Goal: Task Accomplishment & Management: Manage account settings

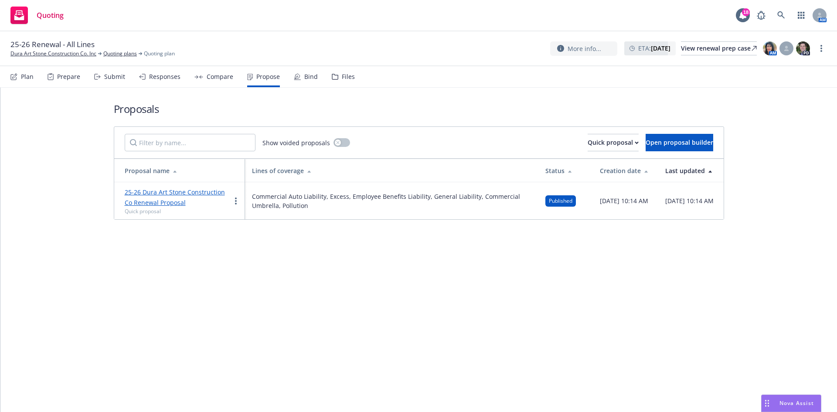
click at [17, 75] on icon at bounding box center [14, 76] width 5 height 5
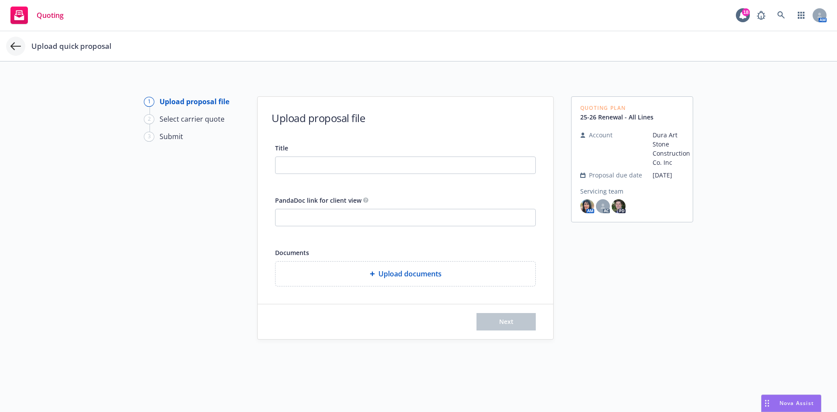
click at [21, 46] on div "Upload quick proposal" at bounding box center [418, 46] width 837 height 30
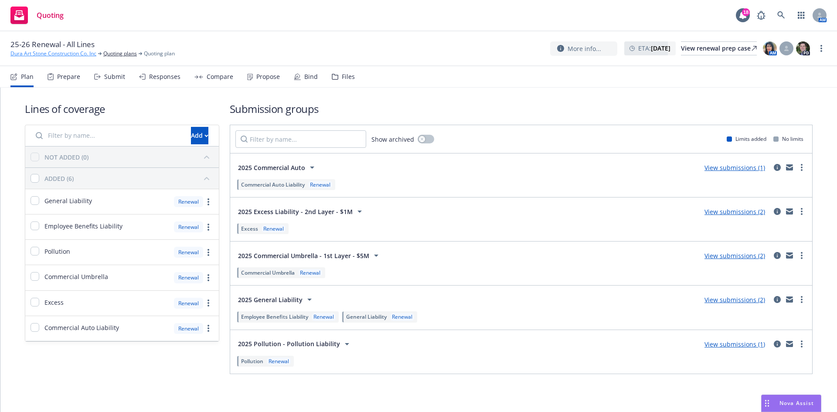
click at [49, 52] on link "Dura Art Stone Construction Co. Inc" at bounding box center [53, 54] width 86 height 8
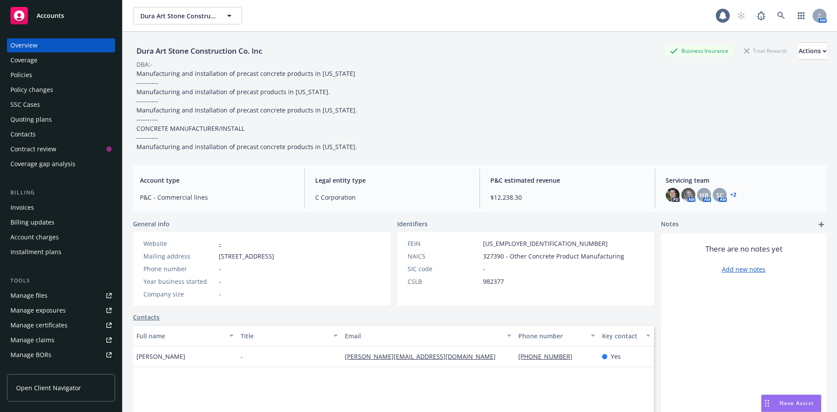
click at [37, 124] on div "Quoting plans" at bounding box center [30, 120] width 41 height 14
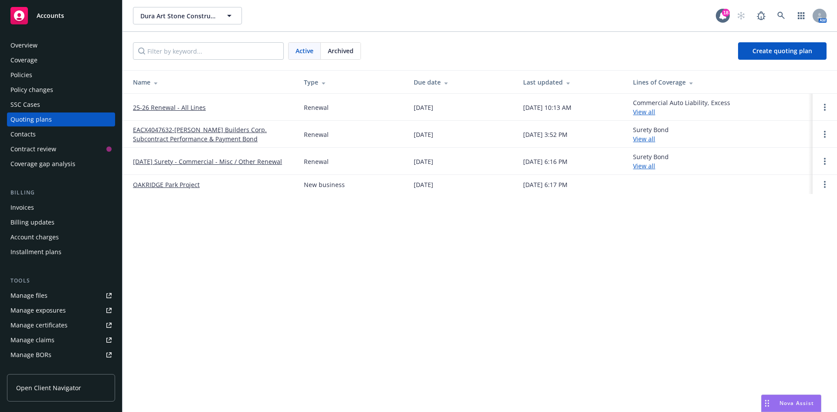
click at [346, 54] on span "Archived" at bounding box center [341, 50] width 26 height 9
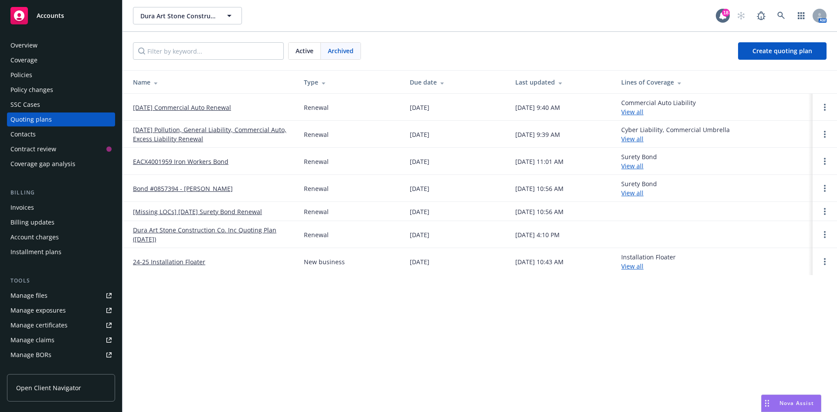
click at [187, 132] on link "[DATE] Pollution, General Liability, Commercial Auto, Excess Liability Renewal" at bounding box center [211, 134] width 157 height 18
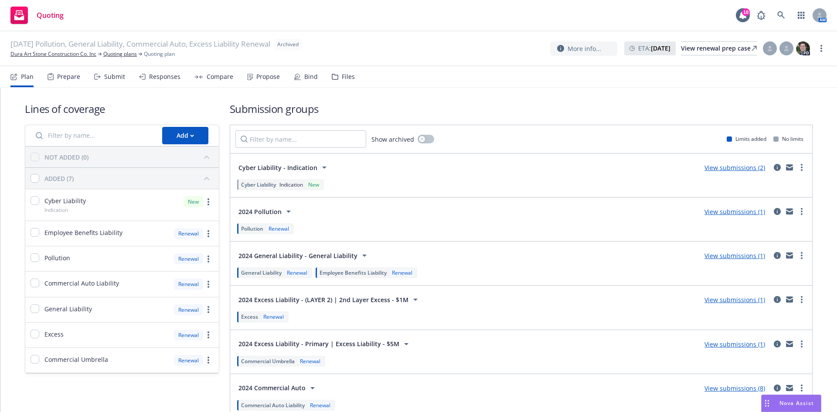
click at [294, 72] on div "Bind" at bounding box center [306, 76] width 24 height 21
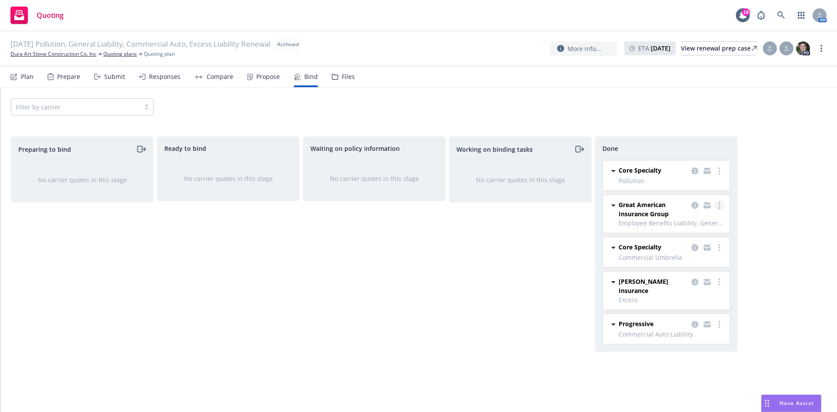
click at [720, 208] on circle "more" at bounding box center [720, 208] width 2 height 2
click at [693, 205] on icon "copy logging email" at bounding box center [695, 205] width 7 height 7
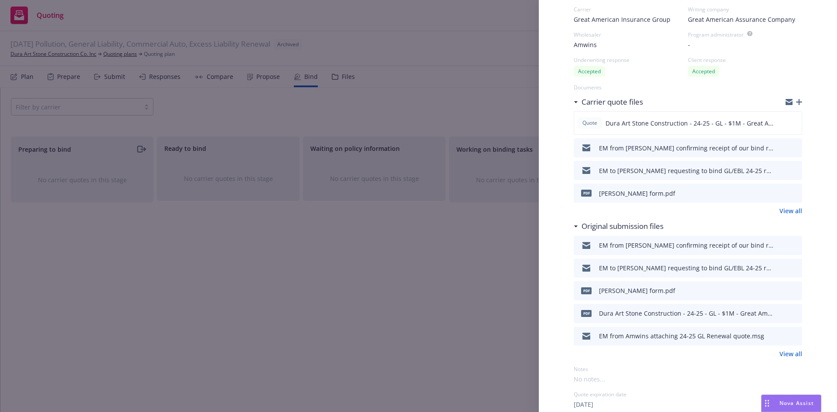
scroll to position [87, 0]
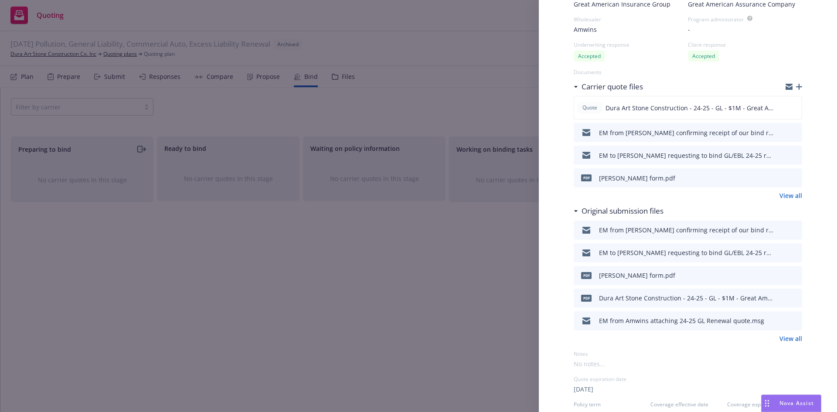
click at [777, 251] on icon "download file" at bounding box center [780, 251] width 6 height 5
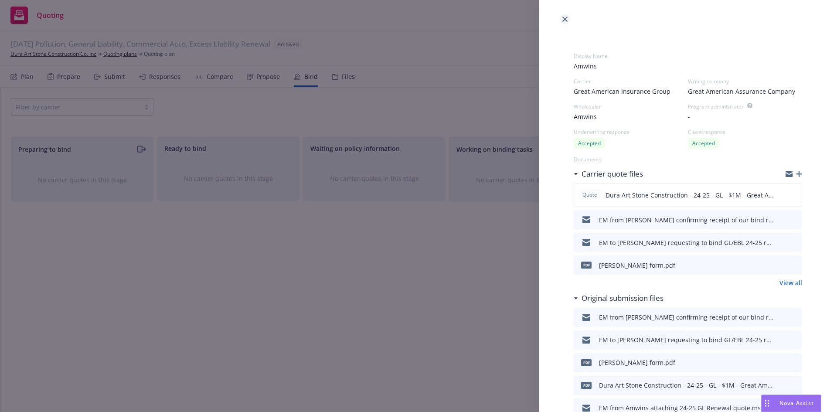
click at [569, 21] on link "close" at bounding box center [565, 19] width 10 height 10
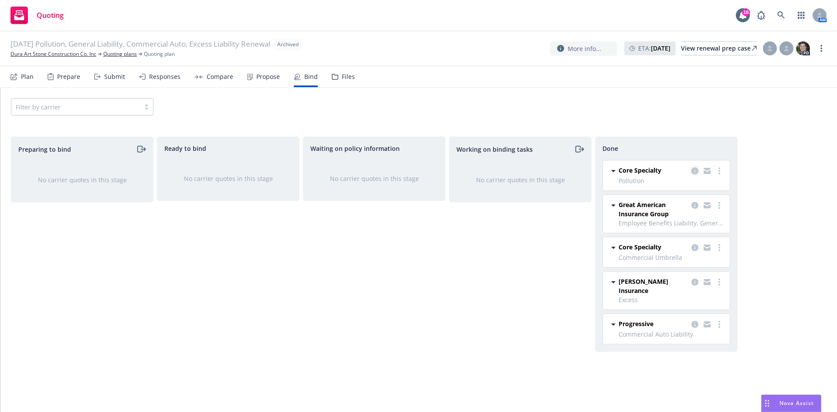
click at [694, 171] on icon "copy logging email" at bounding box center [695, 170] width 7 height 7
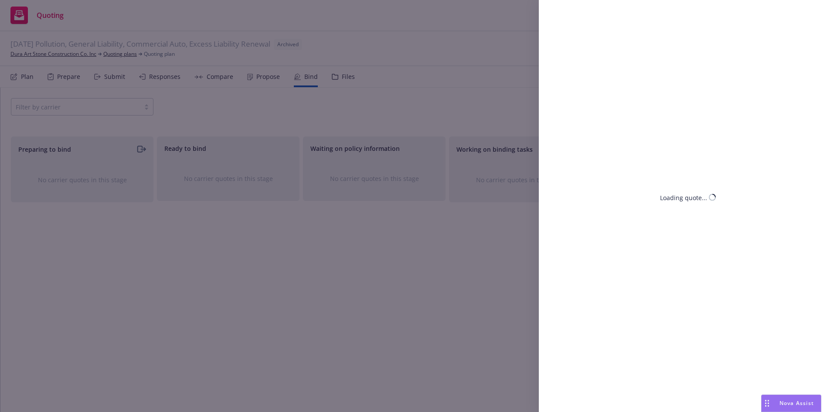
select select "CA"
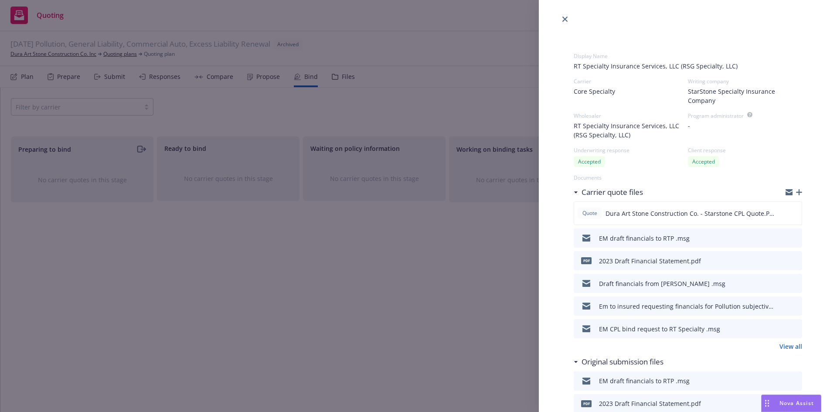
scroll to position [44, 0]
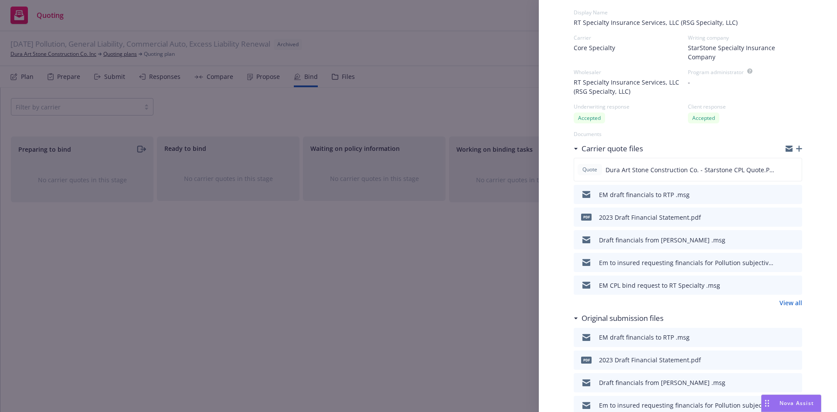
click at [673, 286] on div "EM CPL bind request to RT Specialty .msg" at bounding box center [659, 285] width 121 height 9
click at [776, 282] on icon "download file" at bounding box center [779, 284] width 7 height 7
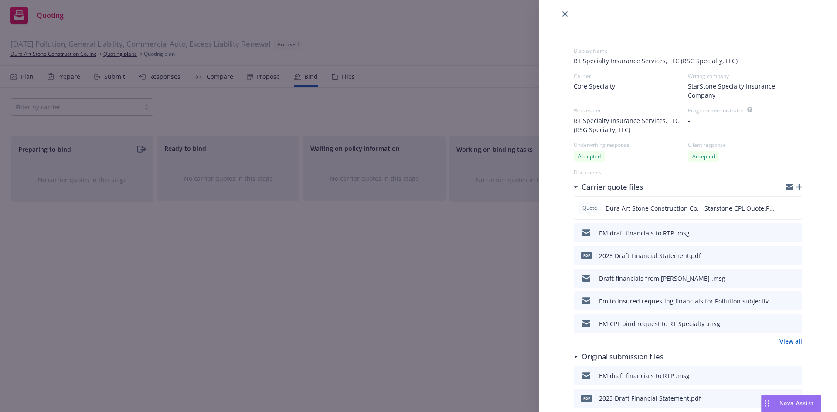
scroll to position [0, 0]
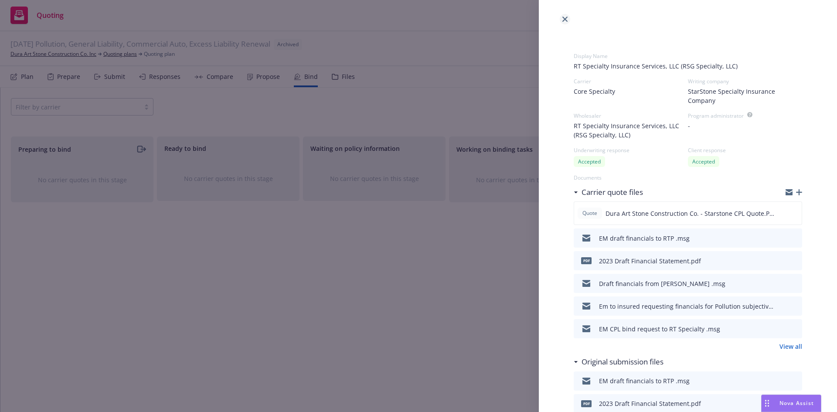
click at [565, 21] on icon "close" at bounding box center [565, 19] width 5 height 5
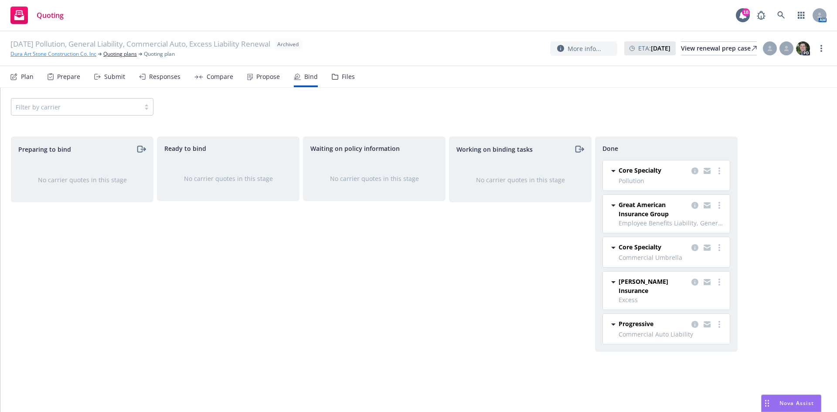
click at [68, 54] on link "Dura Art Stone Construction Co. Inc" at bounding box center [53, 54] width 86 height 8
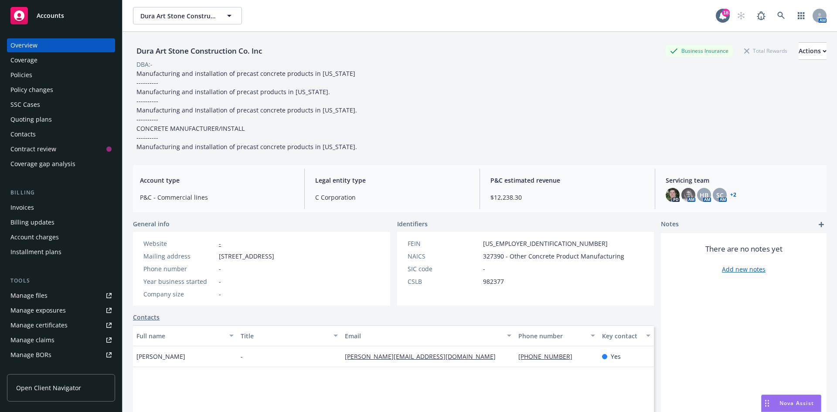
click at [154, 49] on div "Dura Art Stone Construction Co. Inc" at bounding box center [199, 50] width 133 height 11
drag, startPoint x: 138, startPoint y: 48, endPoint x: 270, endPoint y: 54, distance: 132.3
click at [270, 54] on div "Dura Art Stone Construction Co. Inc Business Insurance Total Rewards Actions" at bounding box center [480, 50] width 694 height 17
copy div "Dura Art Stone Construction Co. Inc"
